Goal: Check status: Check status

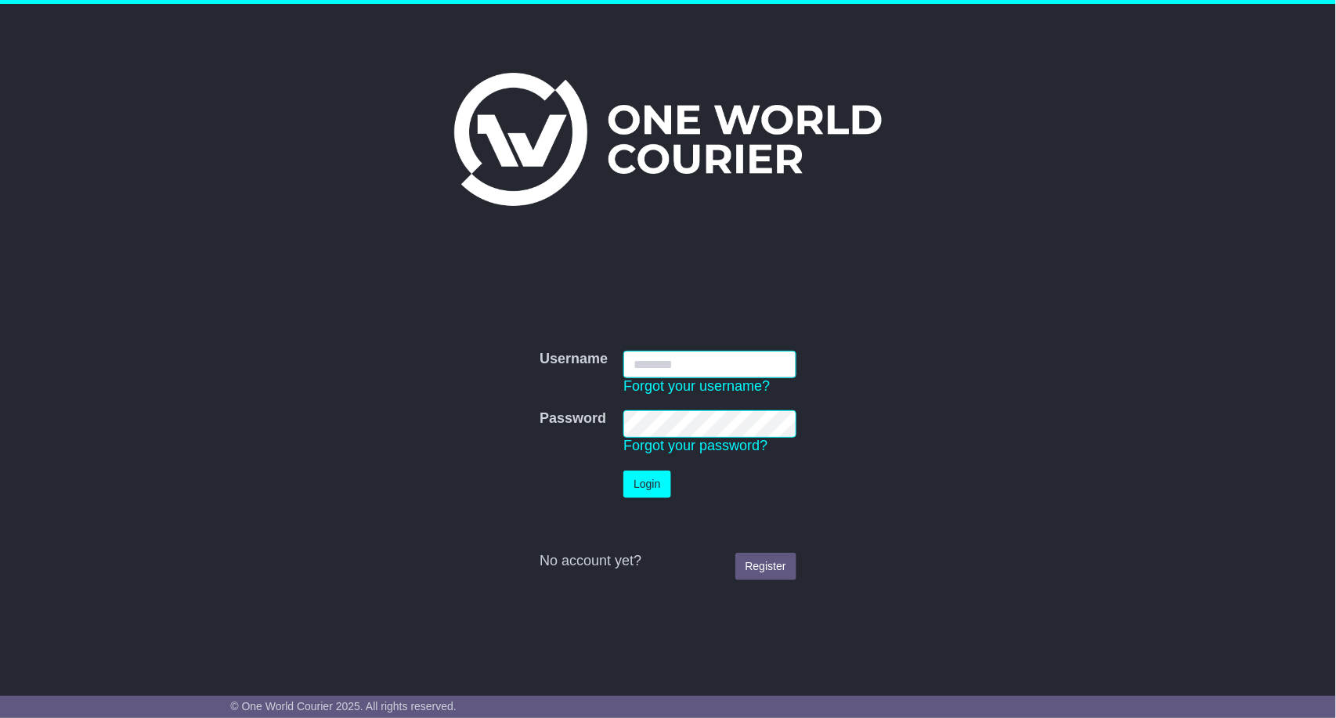
click at [670, 364] on input "Username" at bounding box center [709, 364] width 172 height 27
type input "**********"
click at [648, 478] on button "Login" at bounding box center [646, 484] width 47 height 27
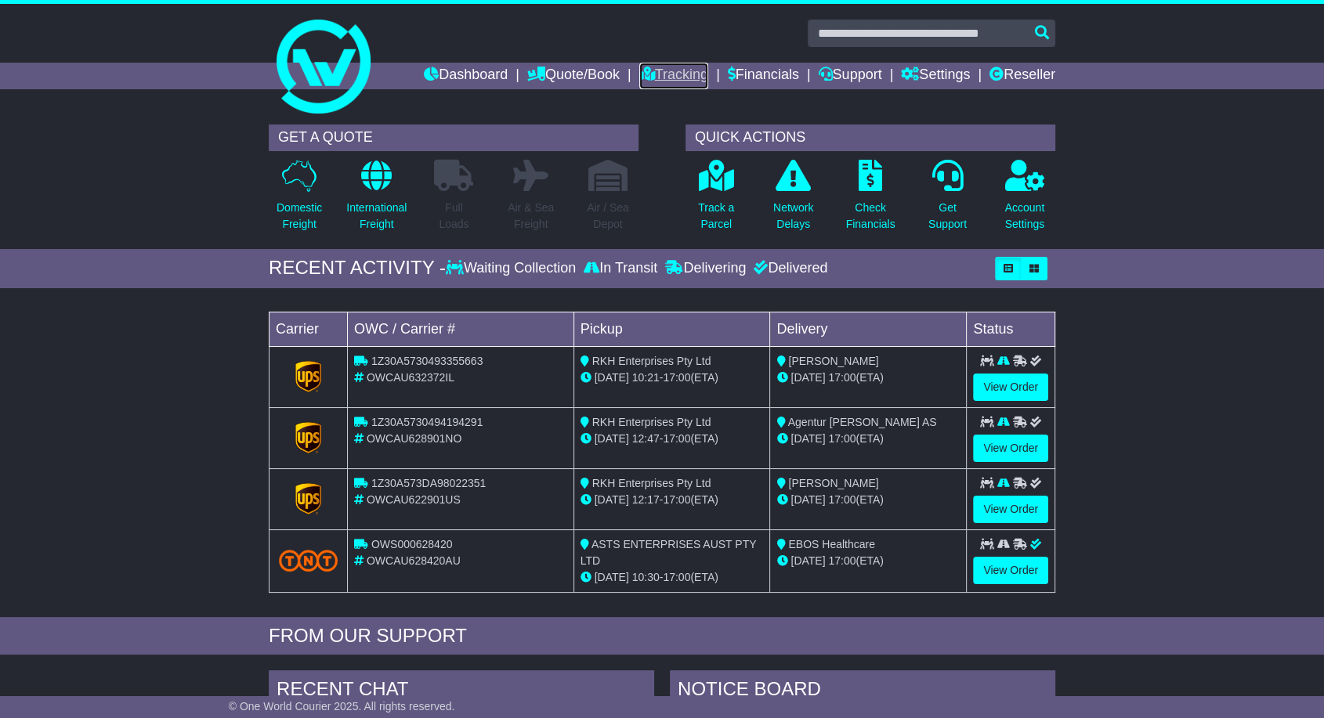
click at [665, 74] on link "Tracking" at bounding box center [673, 76] width 69 height 27
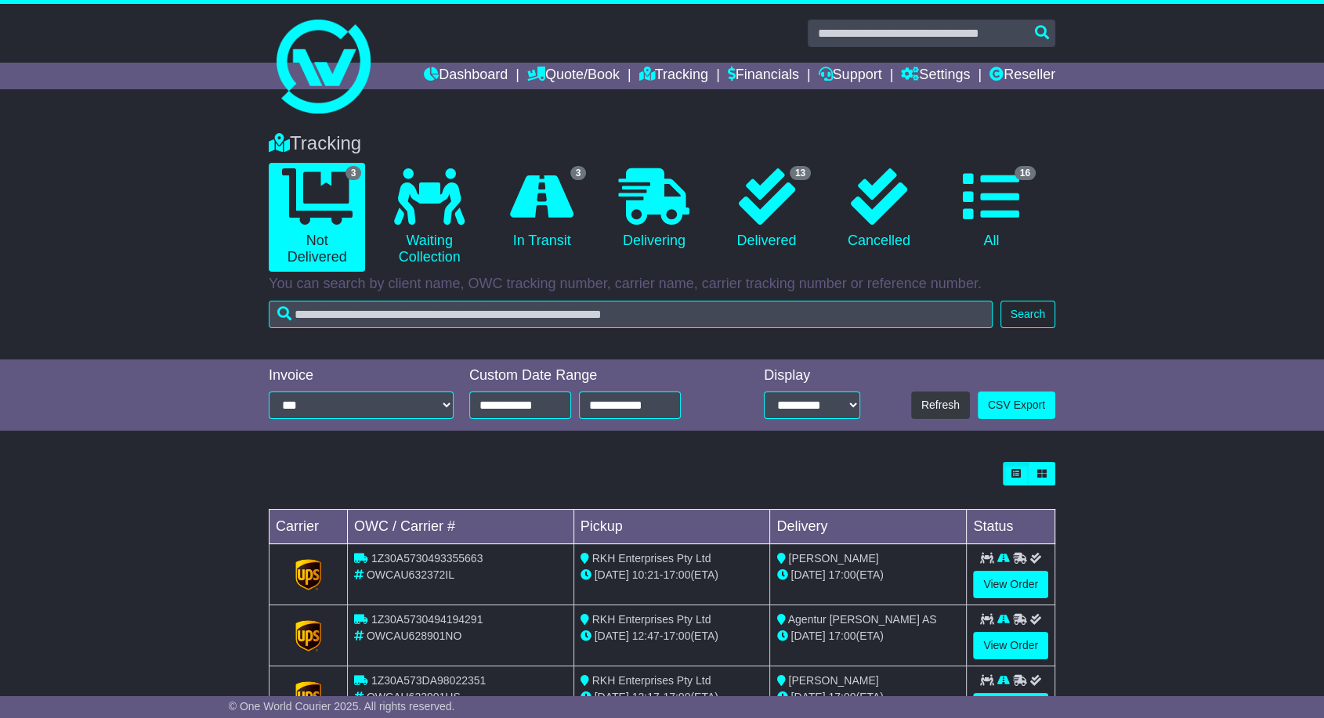
scroll to position [63, 0]
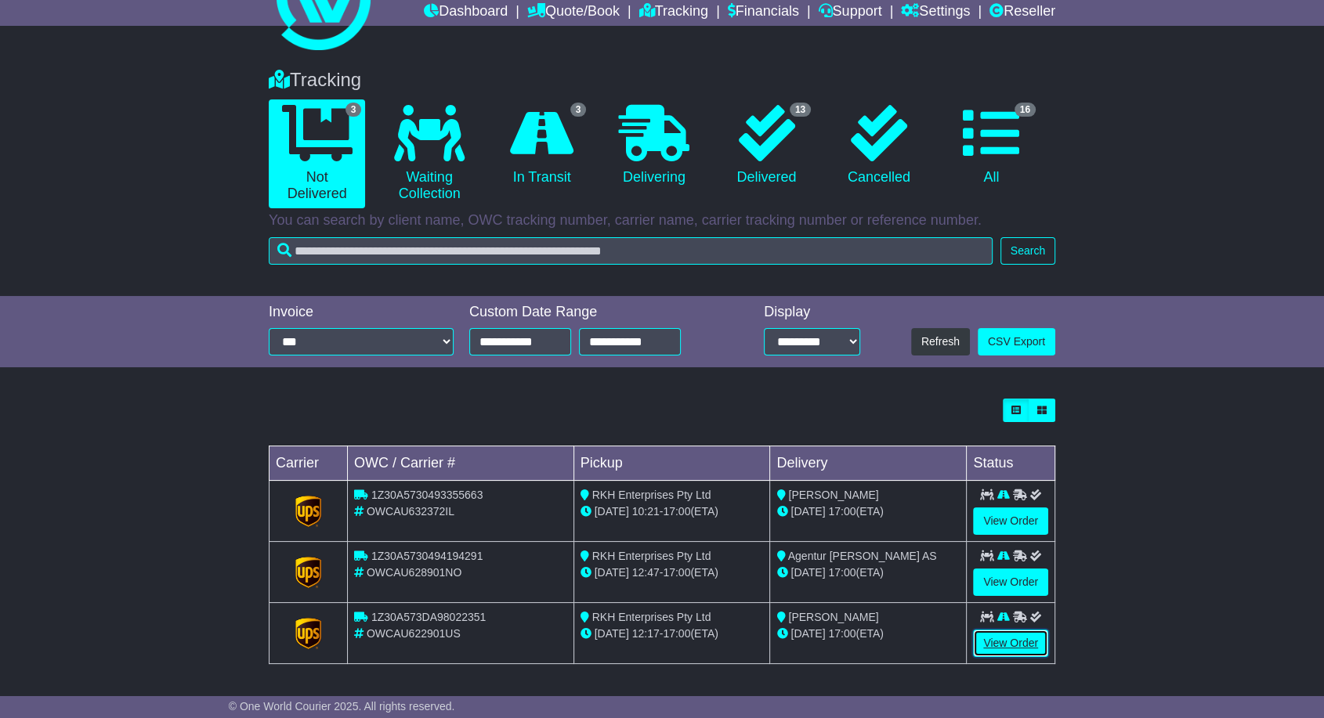
click at [1014, 640] on link "View Order" at bounding box center [1010, 643] width 75 height 27
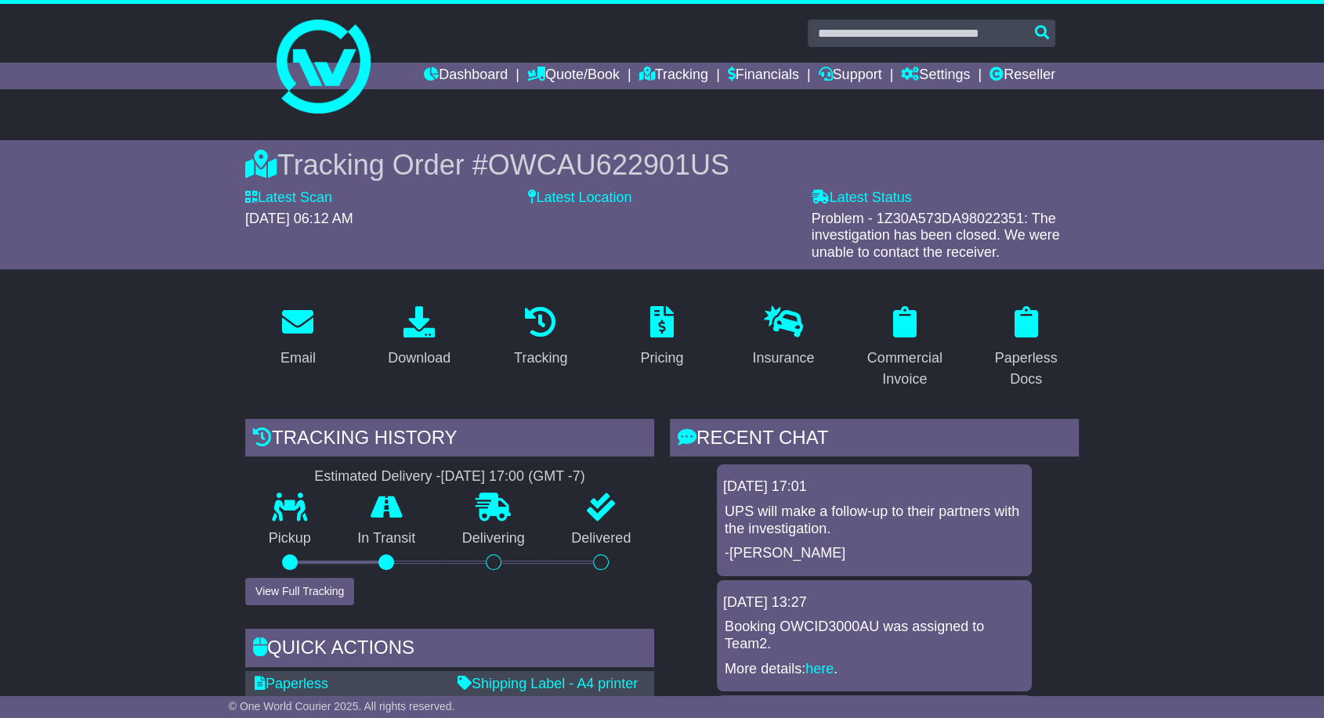
scroll to position [174, 0]
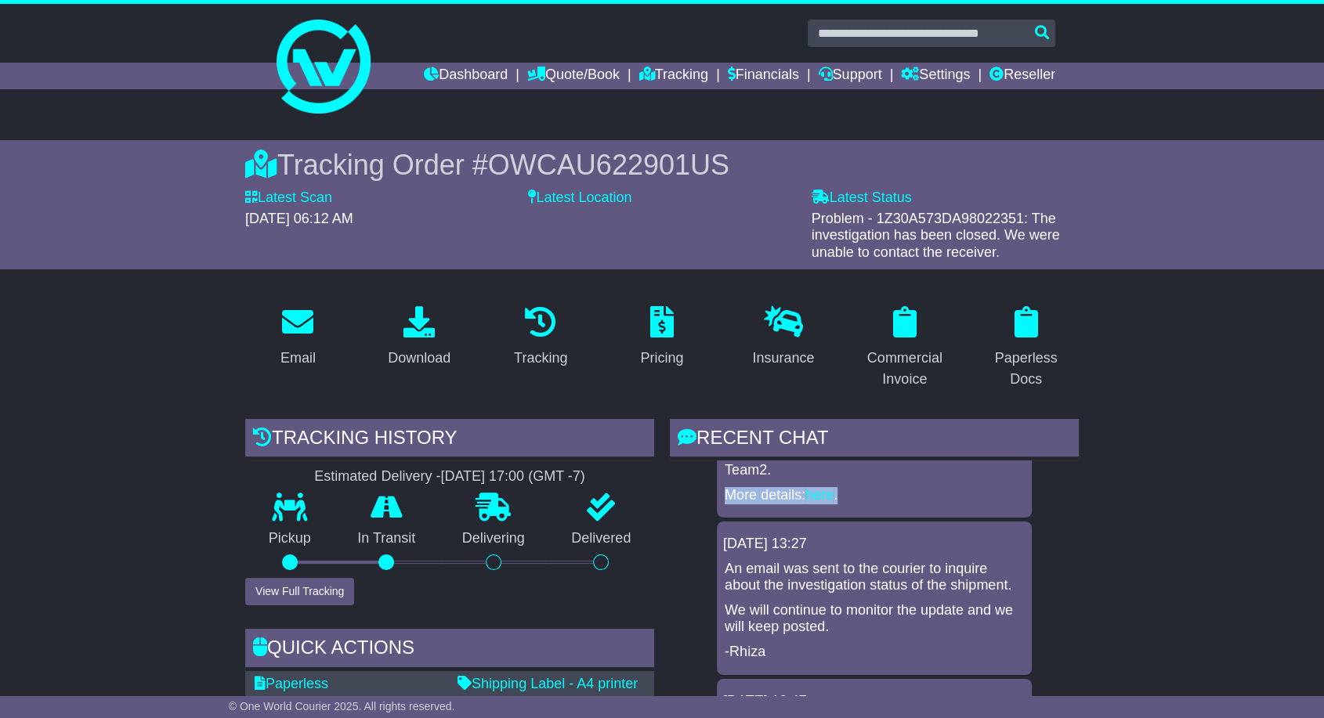
drag, startPoint x: 1079, startPoint y: 481, endPoint x: 1072, endPoint y: 468, distance: 15.1
click at [1072, 468] on div "RECENT CHAT Loading... No messages 11 Aug 2025 17:01 UPS will make a follow-up …" at bounding box center [874, 658] width 425 height 478
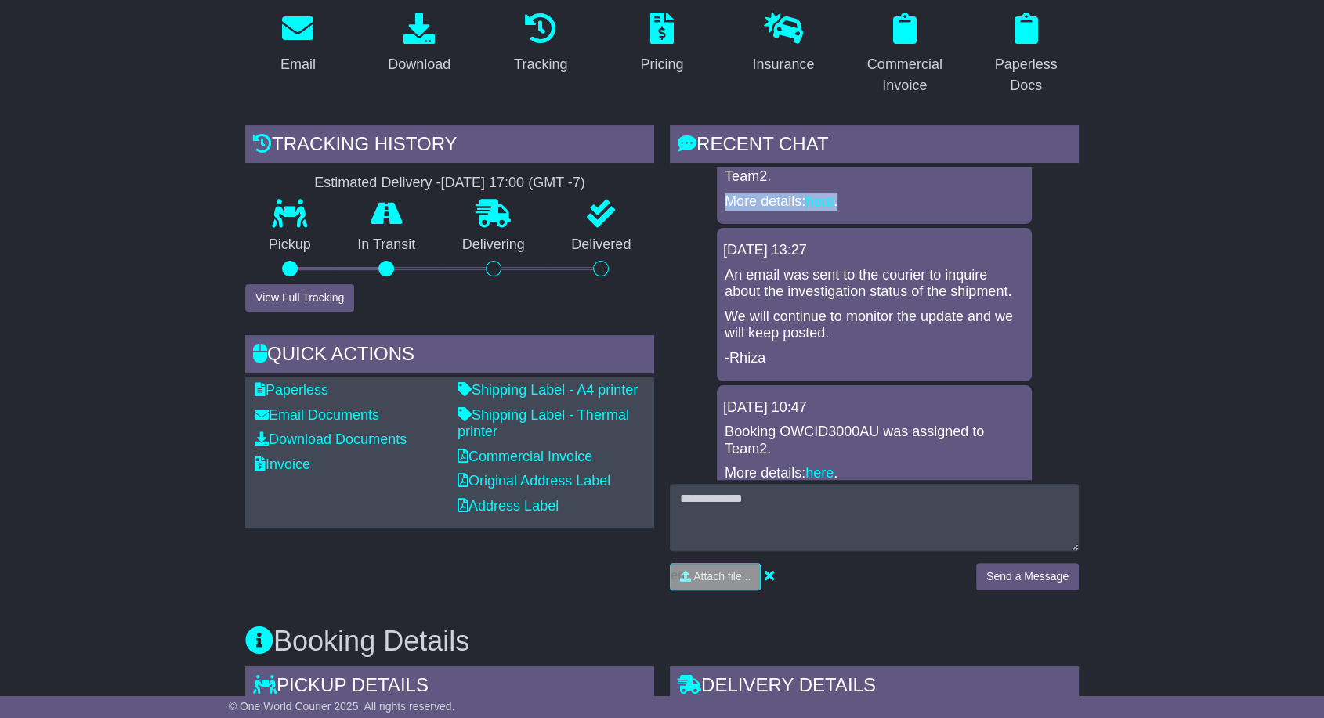
scroll to position [295, 0]
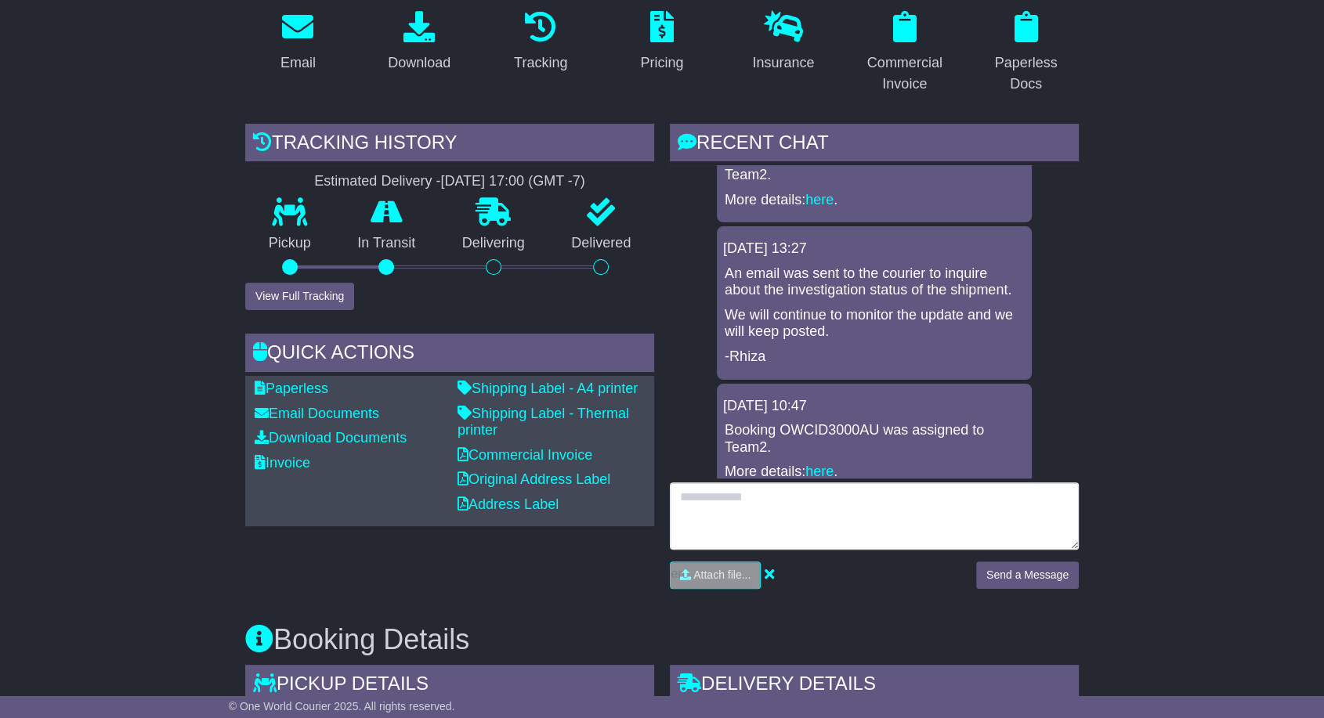
click at [782, 513] on textarea at bounding box center [874, 515] width 409 height 67
type textarea "**********"
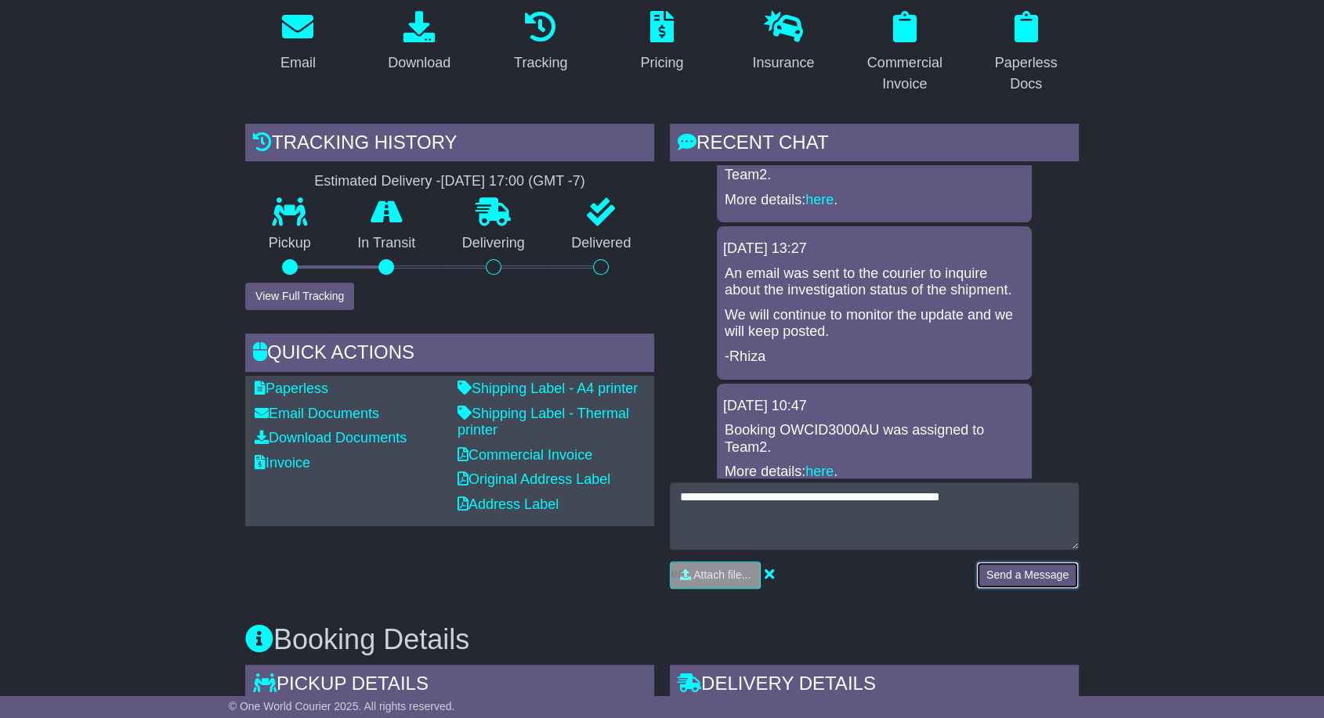
click at [983, 566] on button "Send a Message" at bounding box center [1027, 575] width 103 height 27
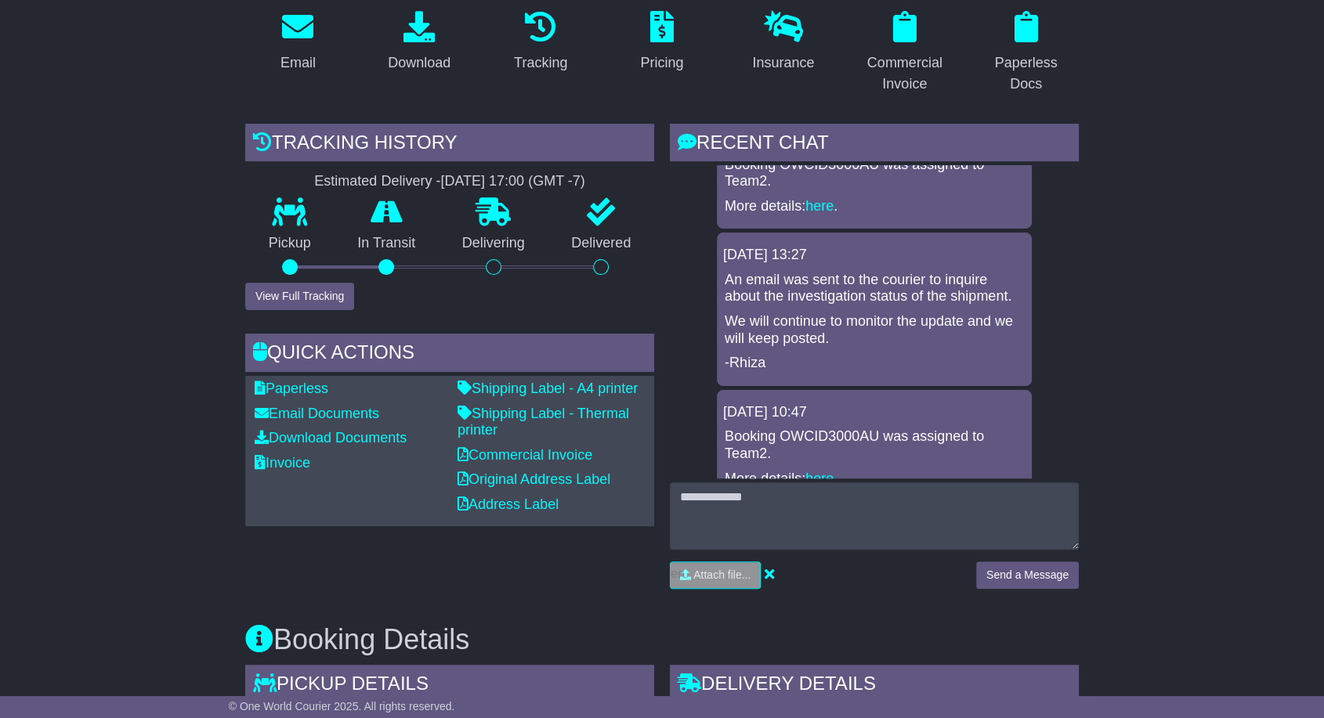
scroll to position [0, 0]
